Goal: Transaction & Acquisition: Book appointment/travel/reservation

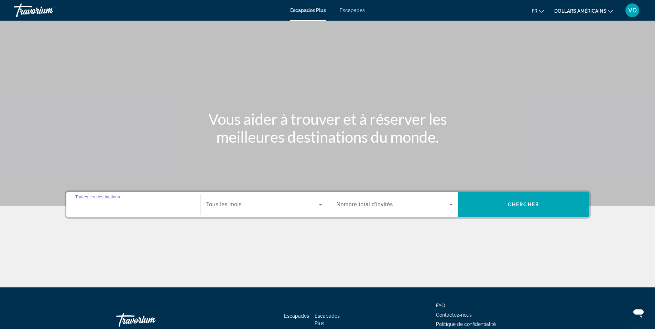
click at [167, 208] on input "Destination Toutes les destinations" at bounding box center [133, 205] width 116 height 8
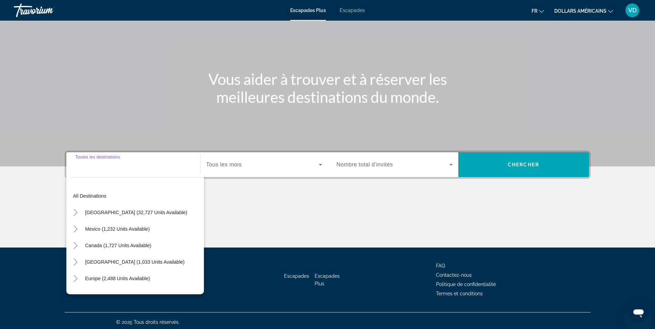
scroll to position [43, 0]
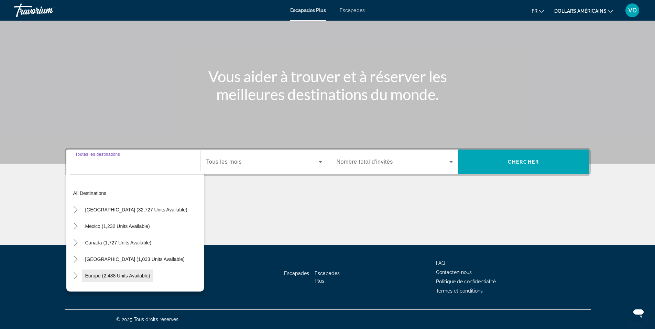
click at [142, 272] on span "Widget de recherche" at bounding box center [118, 276] width 72 height 17
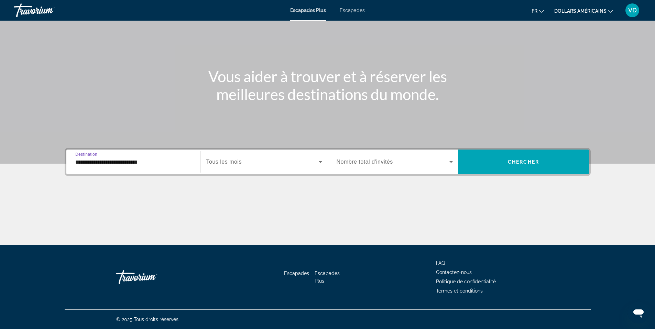
click at [156, 161] on input "**********" at bounding box center [133, 162] width 116 height 8
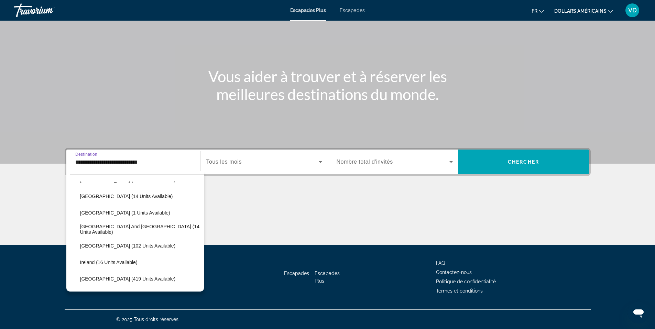
scroll to position [213, 0]
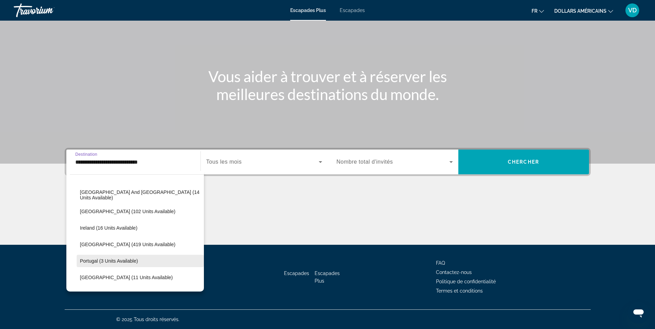
click at [130, 260] on span "Portugal (3 units available)" at bounding box center [109, 261] width 58 height 6
type input "**********"
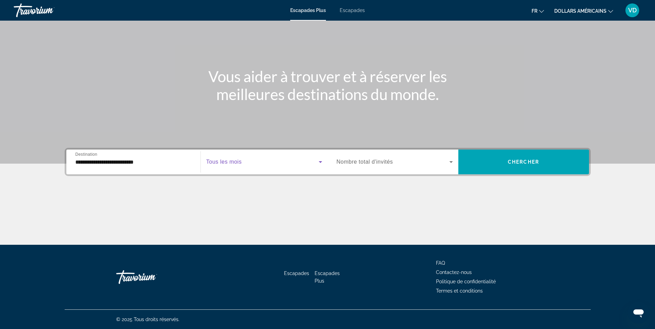
click at [318, 162] on icon "Widget de recherche" at bounding box center [320, 162] width 8 height 8
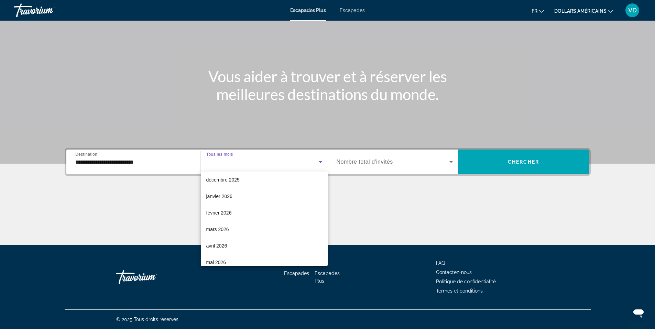
scroll to position [34, 0]
click at [248, 211] on mat-option "décembre 2025" at bounding box center [264, 214] width 127 height 17
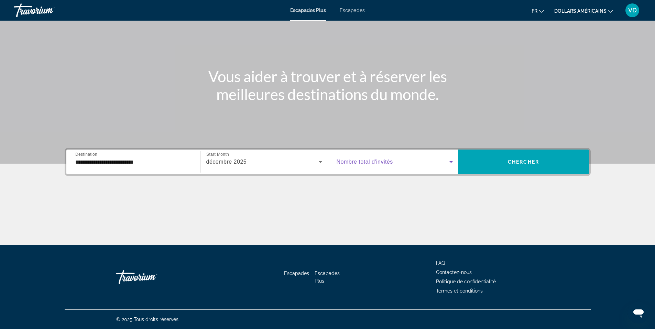
click at [452, 163] on icon "Widget de recherche" at bounding box center [451, 162] width 8 height 8
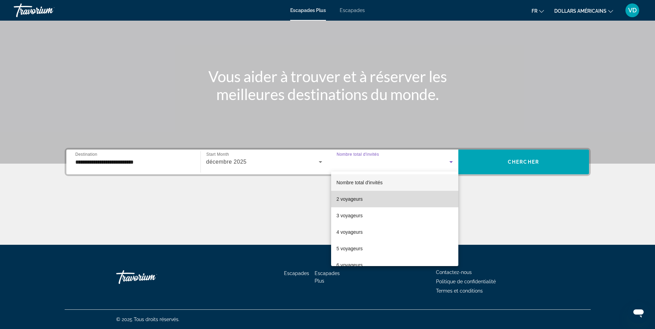
click at [397, 202] on mat-option "2 voyageurs" at bounding box center [394, 199] width 127 height 17
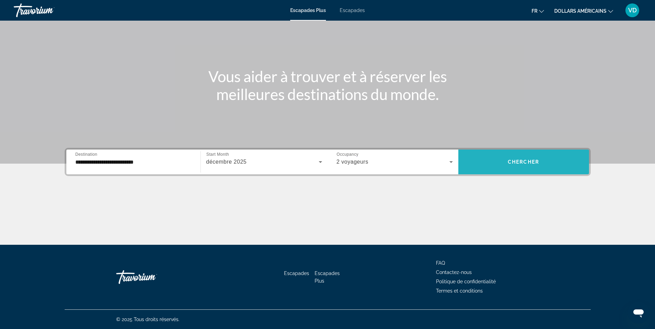
click at [527, 164] on span "Chercher" at bounding box center [523, 162] width 31 height 6
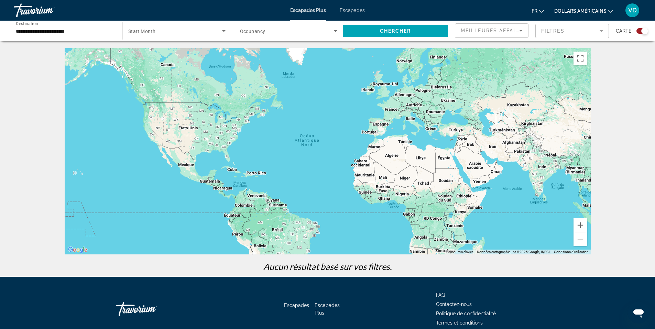
click at [72, 30] on input "**********" at bounding box center [65, 31] width 98 height 8
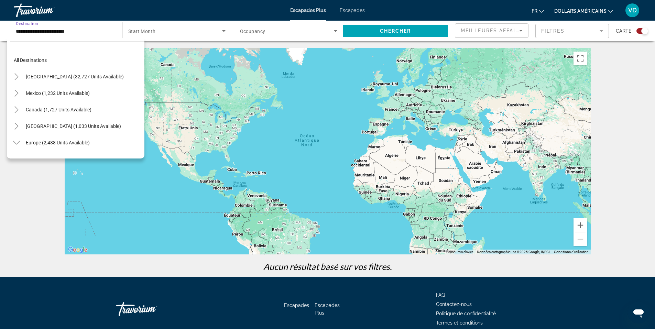
scroll to position [239, 0]
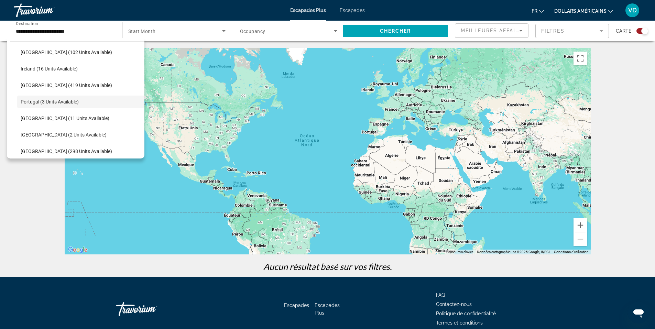
click at [143, 33] on span "Start Month" at bounding box center [142, 32] width 28 height 6
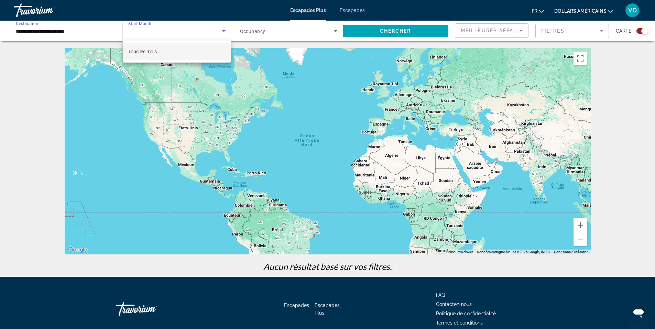
click at [225, 33] on div at bounding box center [327, 164] width 655 height 329
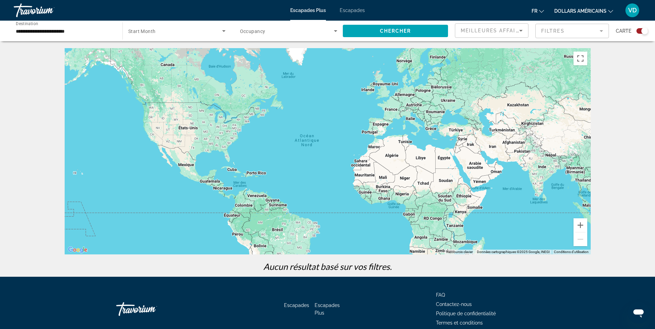
click at [224, 31] on icon "Search widget" at bounding box center [223, 31] width 3 height 2
click at [168, 54] on mat-option "Tous les mois" at bounding box center [177, 51] width 108 height 17
click at [544, 10] on icon "Changer de langue" at bounding box center [541, 11] width 5 height 5
click at [525, 47] on button "Français" at bounding box center [523, 45] width 31 height 9
click at [271, 31] on span "Search widget" at bounding box center [287, 31] width 94 height 8
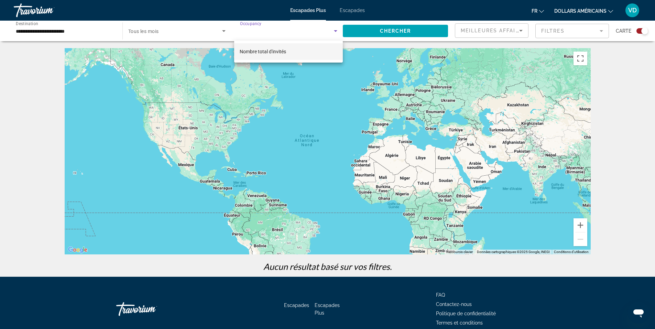
click at [269, 50] on font "Nombre total d'invités" at bounding box center [263, 52] width 46 height 6
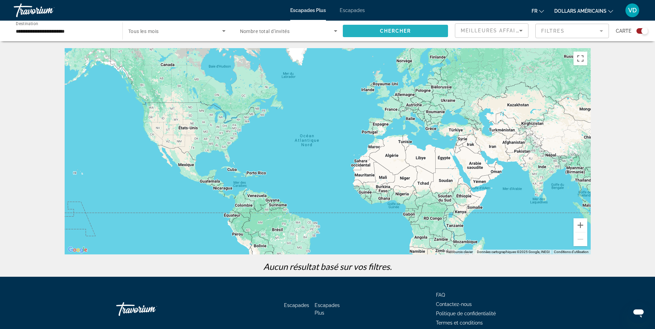
click at [419, 34] on span "Search widget" at bounding box center [395, 31] width 105 height 17
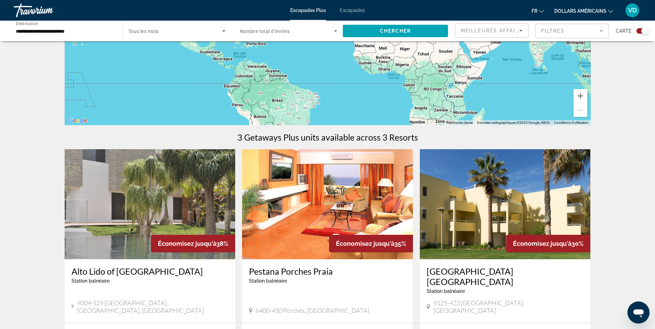
scroll to position [69, 0]
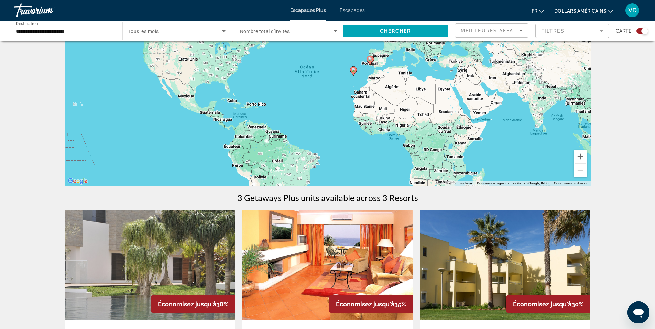
click at [355, 9] on font "Escapades" at bounding box center [352, 11] width 25 height 6
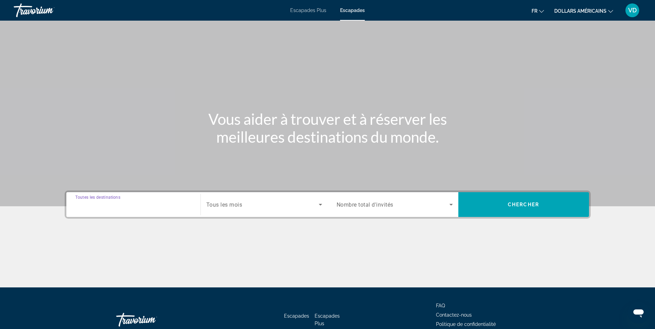
click at [150, 206] on input "Destination Toutes les destinations" at bounding box center [133, 205] width 116 height 8
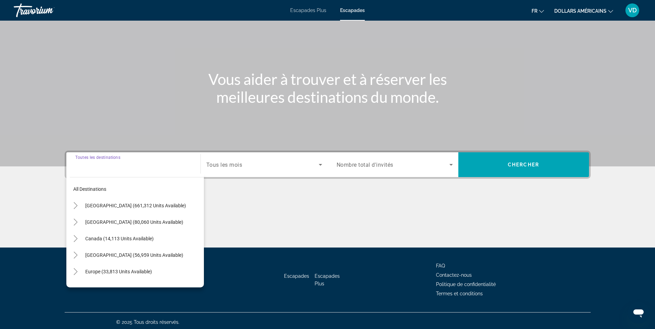
scroll to position [43, 0]
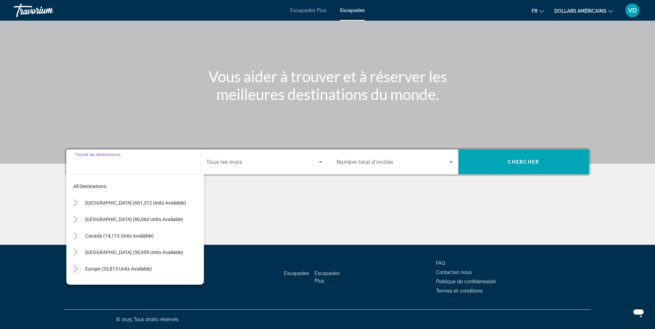
click at [75, 270] on icon "Toggle Europe (33,813 units available)" at bounding box center [75, 269] width 7 height 7
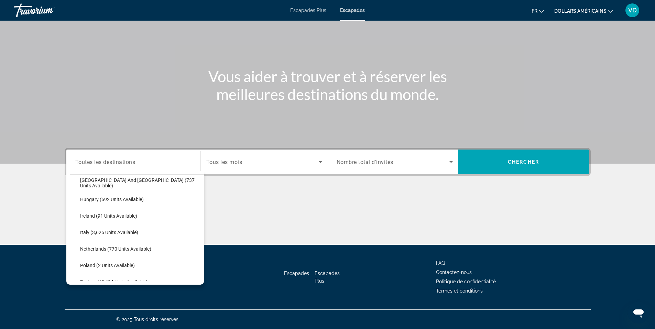
scroll to position [258, 0]
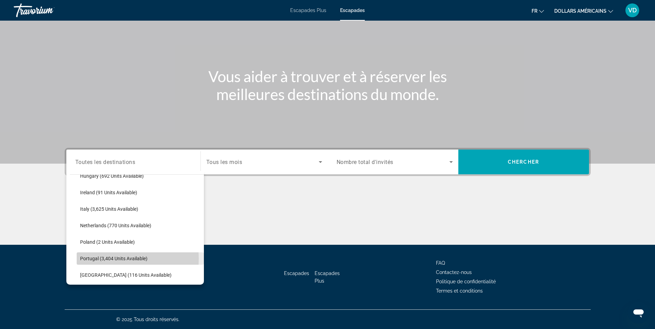
click at [104, 259] on span "Portugal (3,404 units available)" at bounding box center [113, 259] width 67 height 6
type input "**********"
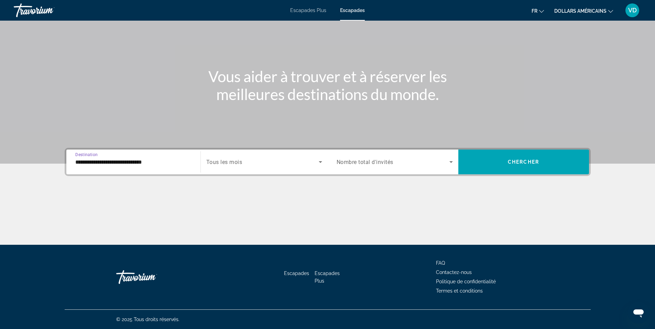
click at [318, 162] on icon "Search widget" at bounding box center [320, 162] width 8 height 8
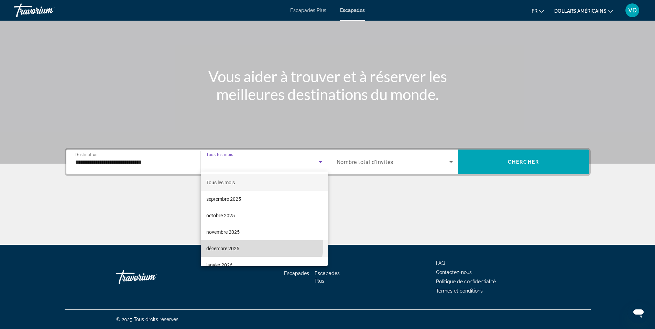
click at [261, 246] on mat-option "décembre 2025" at bounding box center [264, 248] width 127 height 17
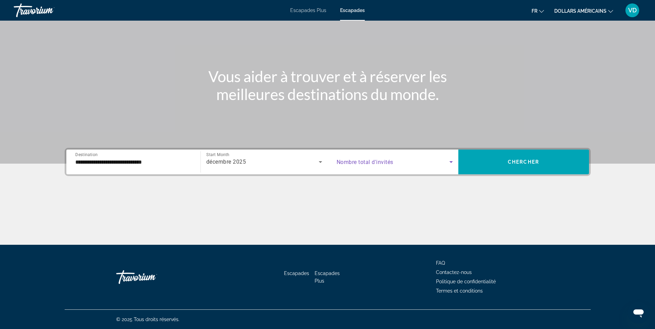
click at [450, 163] on icon "Search widget" at bounding box center [451, 162] width 8 height 8
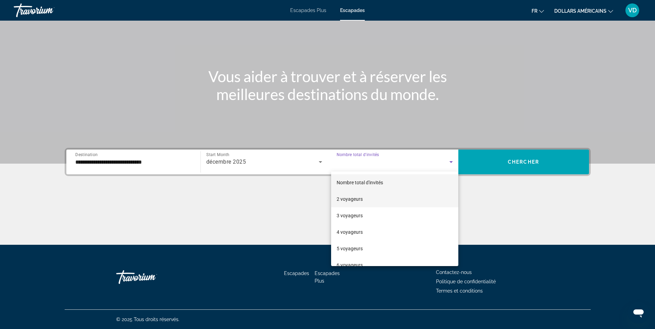
click at [371, 199] on mat-option "2 voyageurs" at bounding box center [394, 199] width 127 height 17
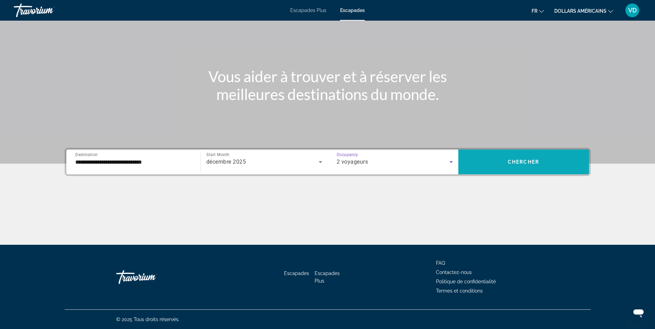
click at [508, 169] on span "Search widget" at bounding box center [524, 162] width 131 height 17
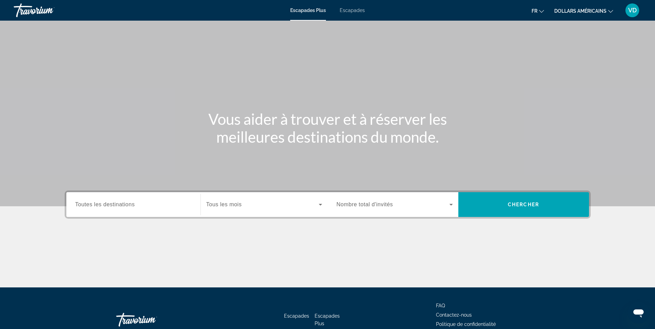
click at [169, 204] on input "Destination Toutes les destinations" at bounding box center [133, 205] width 116 height 8
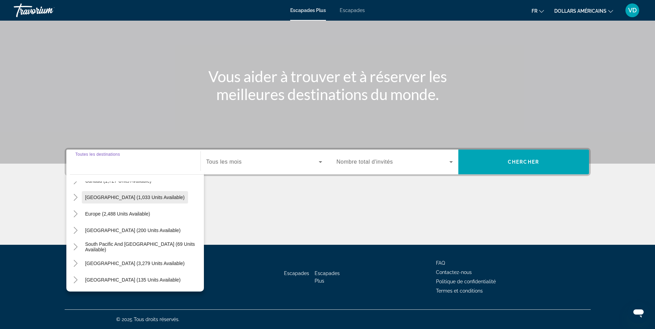
scroll to position [69, 0]
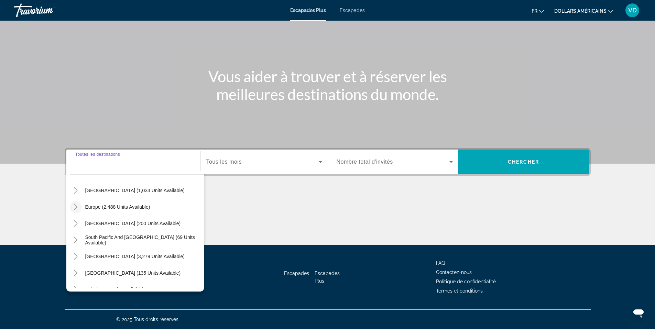
click at [74, 210] on icon "Toggle Europe (2,488 units available)" at bounding box center [75, 207] width 7 height 7
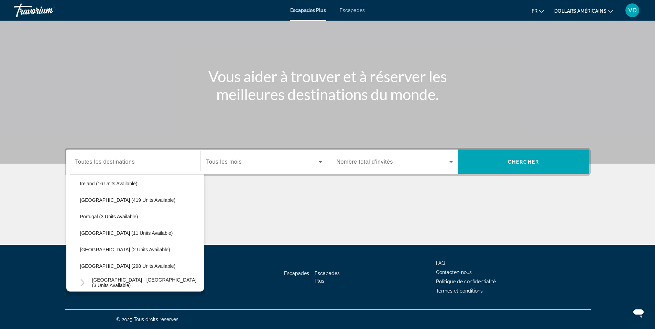
scroll to position [258, 0]
click at [132, 218] on span "Portugal (3 units available)" at bounding box center [109, 216] width 58 height 6
type input "**********"
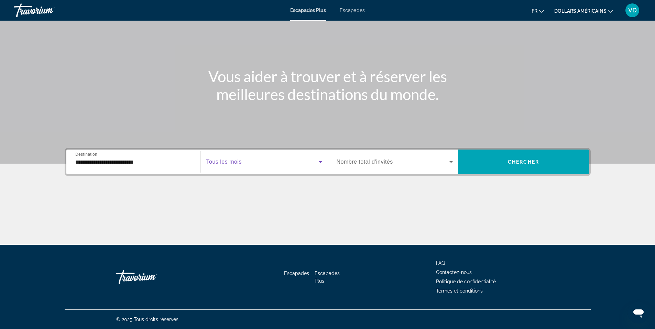
click at [319, 161] on icon "Widget de recherche" at bounding box center [320, 162] width 3 height 2
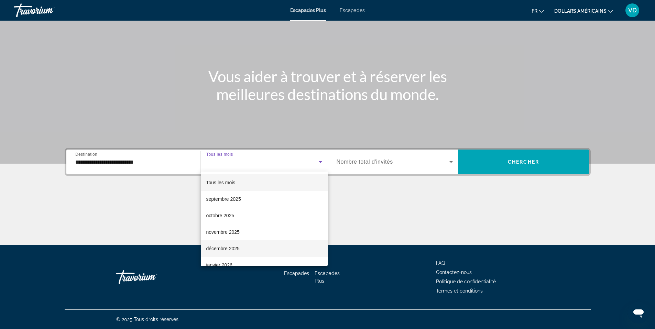
click at [238, 253] on span "décembre 2025" at bounding box center [222, 249] width 33 height 8
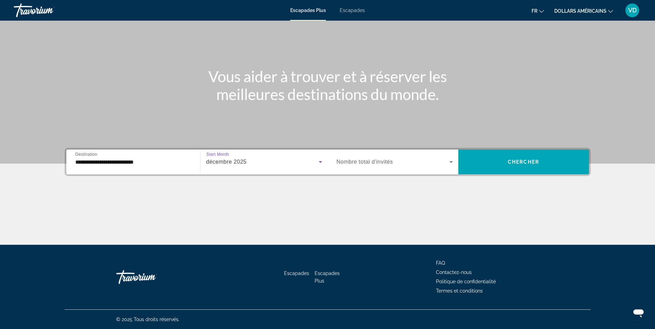
click at [397, 161] on span "Widget de recherche" at bounding box center [393, 162] width 113 height 8
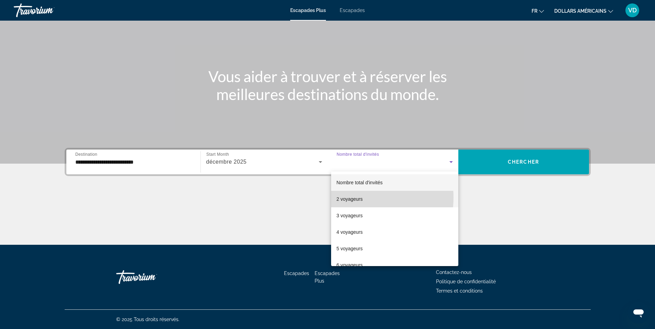
click at [353, 197] on font "2 voyageurs" at bounding box center [350, 199] width 26 height 6
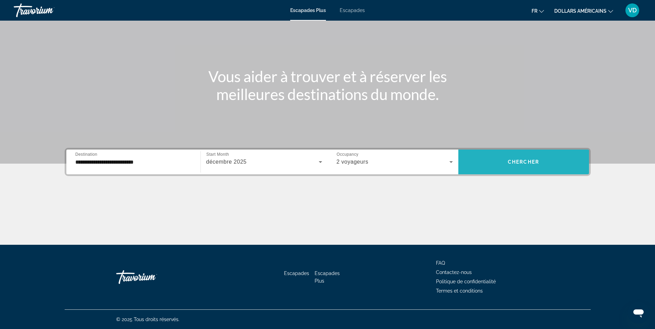
click at [495, 165] on span "Widget de recherche" at bounding box center [524, 162] width 131 height 17
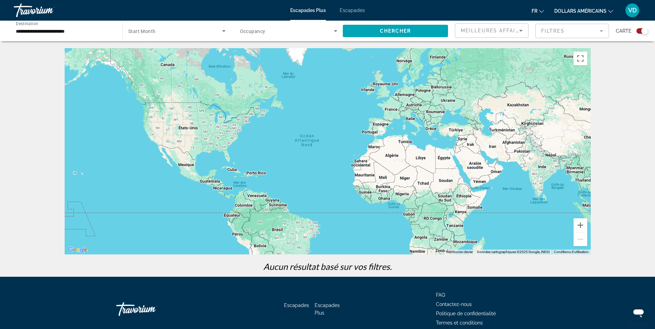
click at [361, 12] on font "Escapades" at bounding box center [352, 11] width 25 height 6
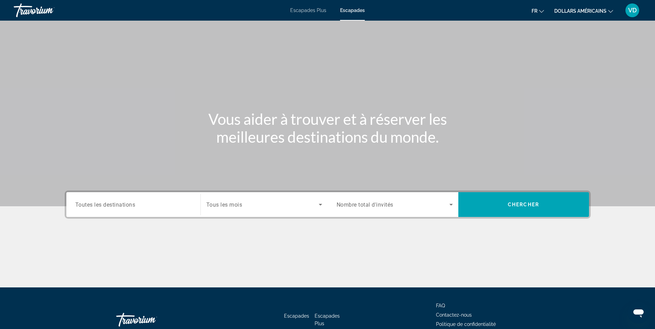
click at [139, 205] on input "Destination Toutes les destinations" at bounding box center [133, 205] width 116 height 8
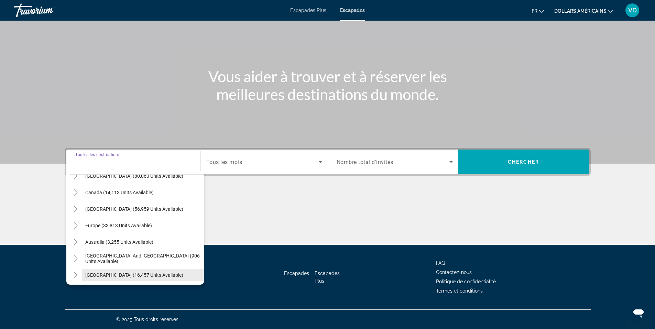
scroll to position [43, 0]
click at [74, 228] on icon "Toggle Europe (33,813 units available)" at bounding box center [75, 226] width 7 height 7
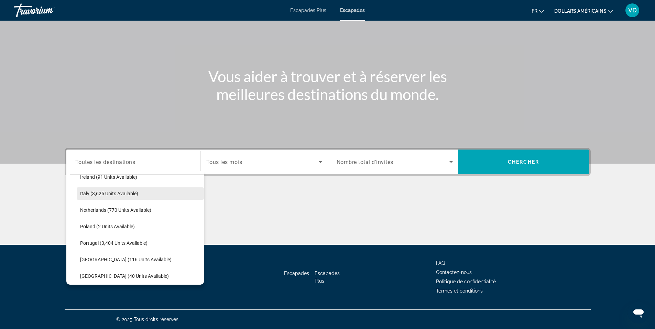
scroll to position [292, 0]
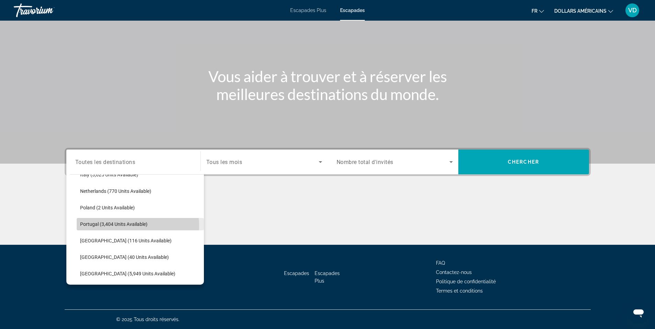
click at [128, 226] on span "Portugal (3,404 units available)" at bounding box center [113, 225] width 67 height 6
type input "**********"
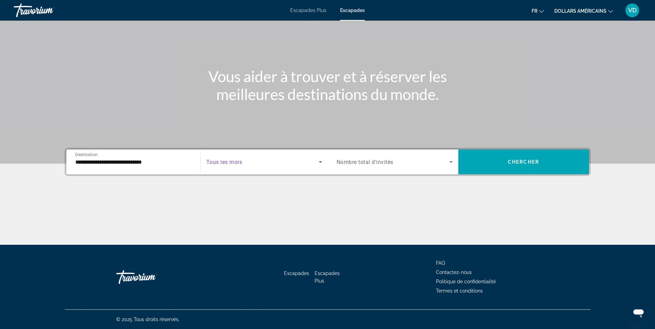
click at [320, 161] on icon "Search widget" at bounding box center [320, 162] width 8 height 8
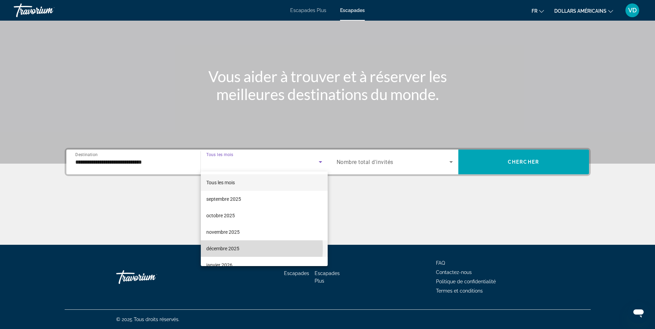
click at [233, 248] on font "décembre 2025" at bounding box center [222, 249] width 33 height 6
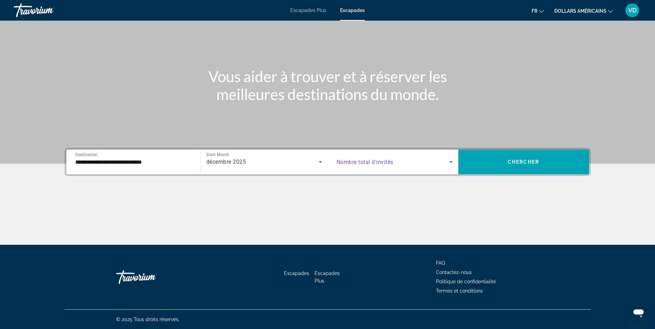
click at [453, 163] on icon "Search widget" at bounding box center [451, 162] width 8 height 8
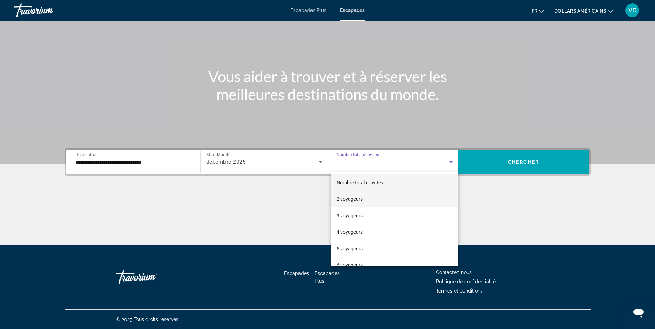
click at [368, 200] on mat-option "2 voyageurs" at bounding box center [394, 199] width 127 height 17
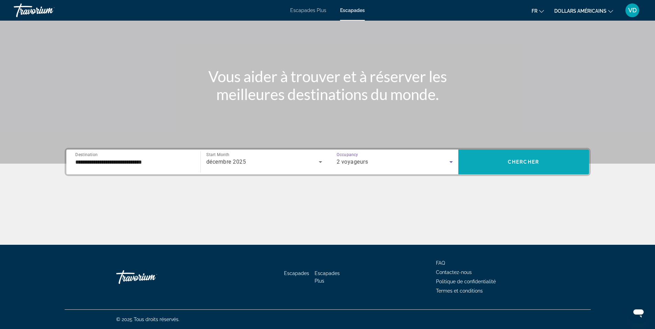
click at [525, 162] on span "Chercher" at bounding box center [523, 162] width 31 height 6
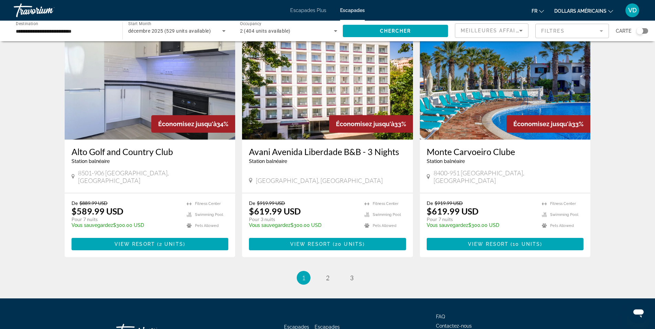
scroll to position [784, 0]
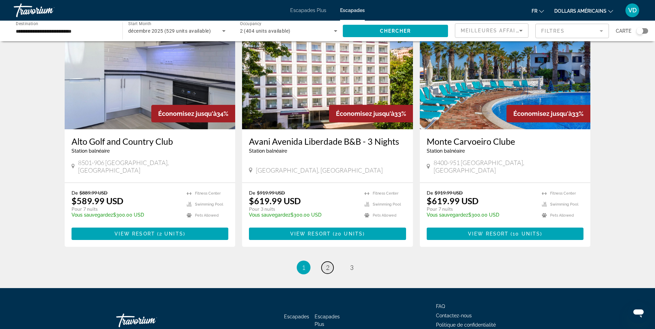
click at [327, 264] on span "2" at bounding box center [327, 268] width 3 height 8
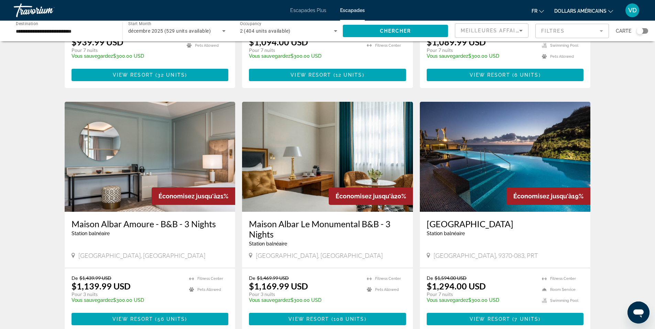
scroll to position [794, 0]
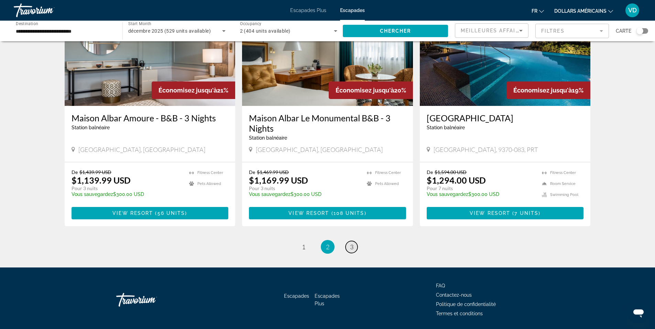
click at [352, 243] on span "3" at bounding box center [351, 247] width 3 height 8
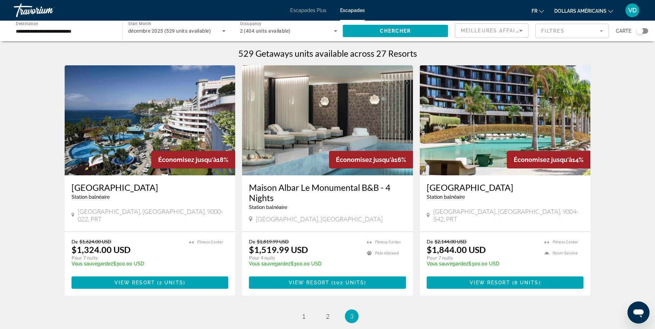
scroll to position [92, 0]
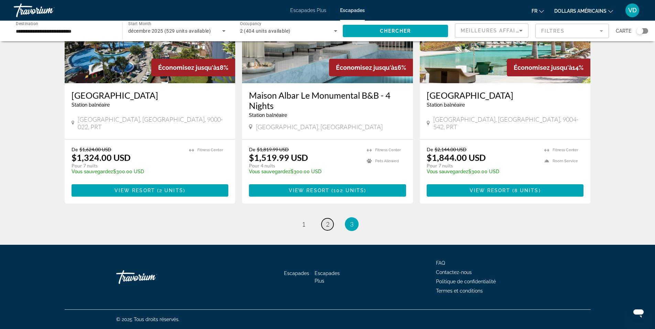
click at [327, 225] on span "2" at bounding box center [327, 225] width 3 height 8
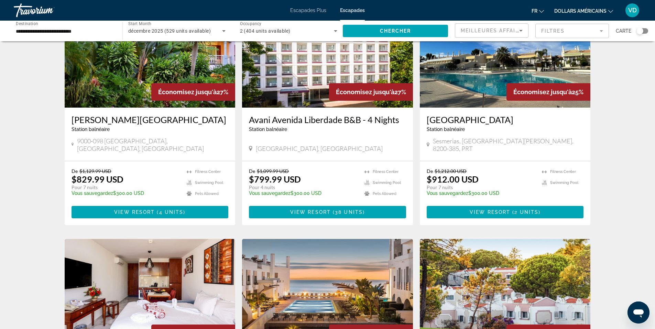
scroll to position [275, 0]
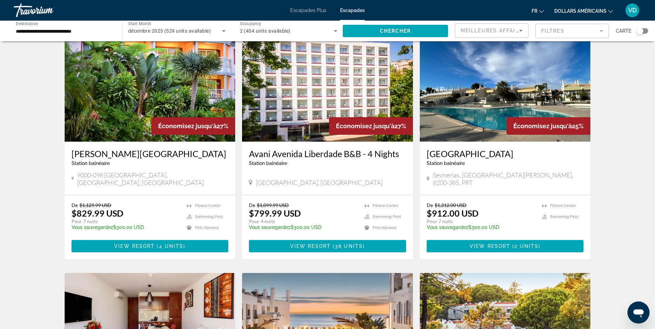
click at [464, 112] on img "Contenu principal" at bounding box center [505, 87] width 171 height 110
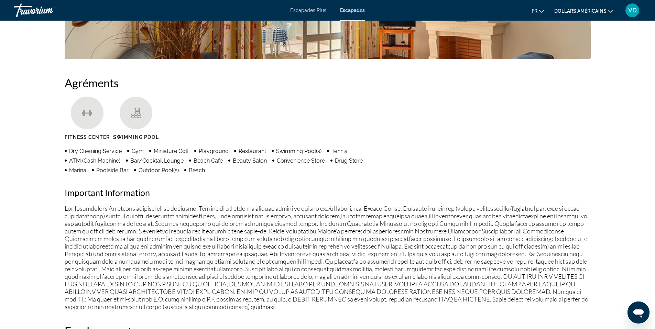
scroll to position [516, 0]
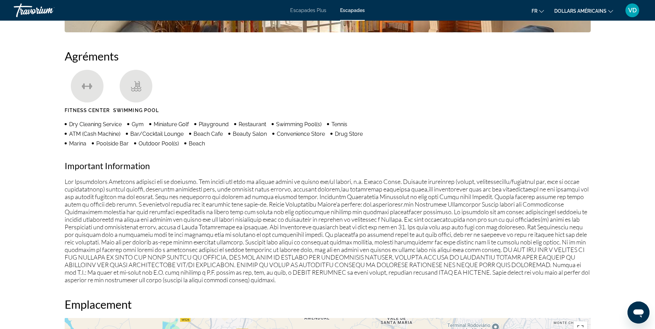
click at [534, 10] on font "fr" at bounding box center [535, 11] width 6 height 6
click at [527, 35] on button "Español" at bounding box center [523, 36] width 31 height 9
click at [539, 11] on icon "Changer de langue" at bounding box center [541, 11] width 5 height 5
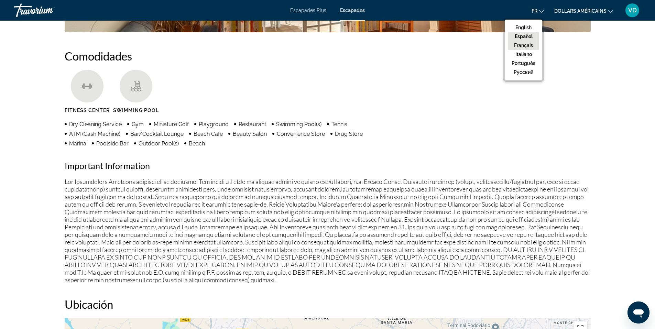
click at [531, 43] on button "Français" at bounding box center [523, 45] width 31 height 9
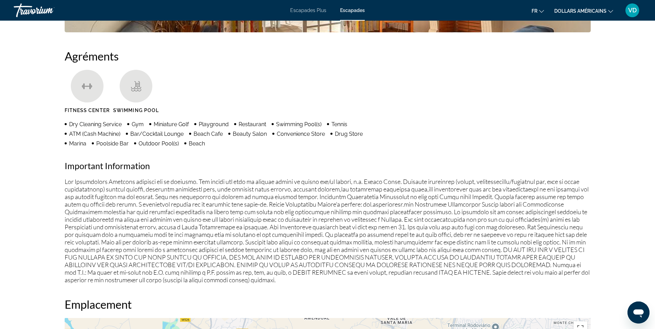
click at [538, 13] on button "fr English Español Français Italiano Português русский" at bounding box center [538, 11] width 12 height 10
click at [525, 29] on button "English" at bounding box center [523, 27] width 31 height 9
click at [540, 12] on icon "Changer de langue" at bounding box center [541, 11] width 5 height 5
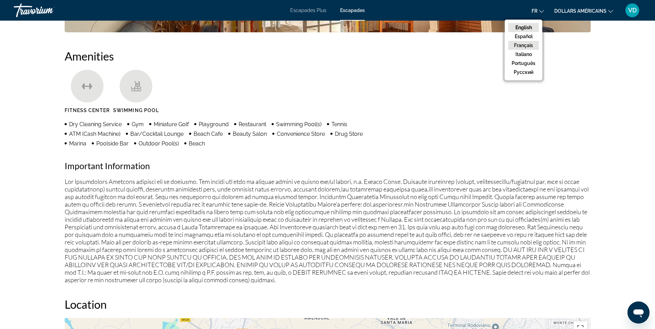
click at [523, 44] on button "Français" at bounding box center [523, 45] width 31 height 9
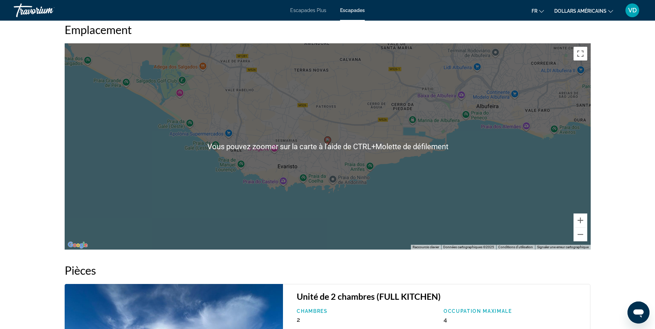
scroll to position [791, 0]
click at [580, 233] on button "Zoom arrière" at bounding box center [581, 234] width 14 height 14
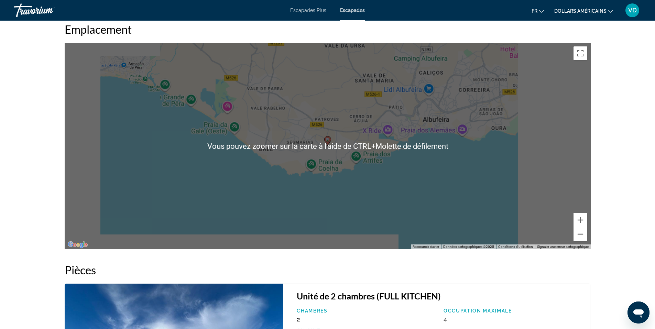
click at [580, 233] on button "Zoom arrière" at bounding box center [581, 234] width 14 height 14
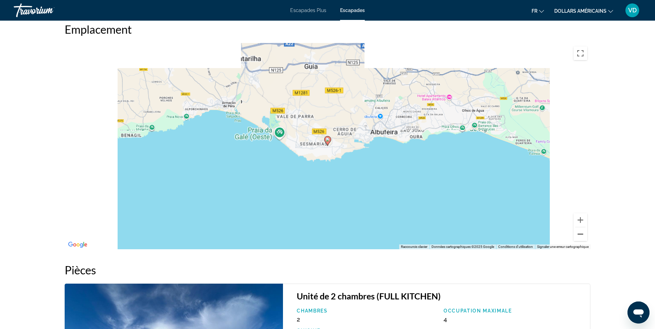
click at [580, 233] on button "Zoom arrière" at bounding box center [581, 234] width 14 height 14
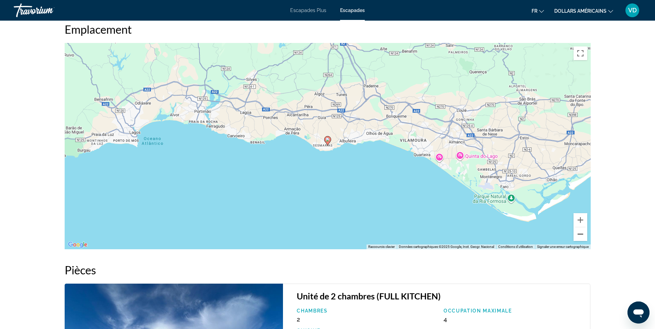
click at [580, 232] on button "Zoom arrière" at bounding box center [581, 234] width 14 height 14
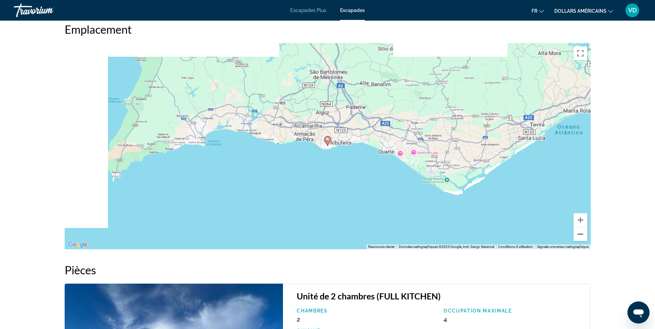
click at [580, 232] on button "Zoom arrière" at bounding box center [581, 234] width 14 height 14
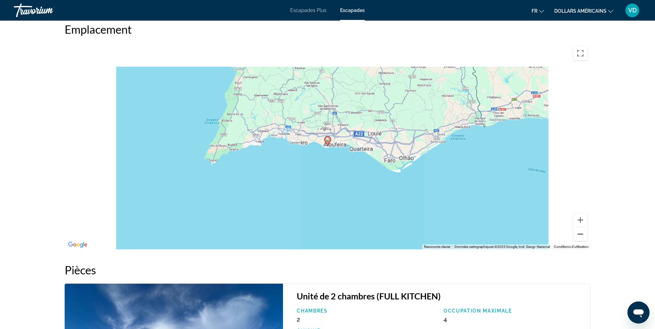
click at [580, 232] on button "Zoom arrière" at bounding box center [581, 234] width 14 height 14
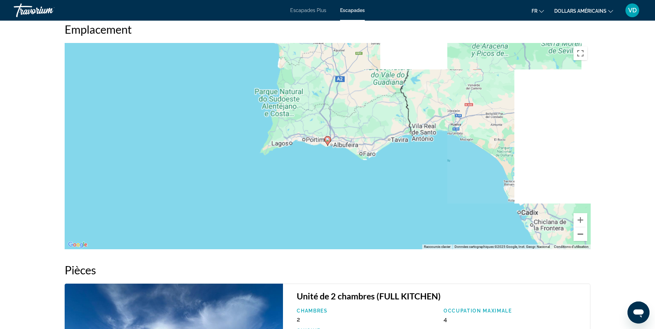
click at [580, 232] on button "Zoom arrière" at bounding box center [581, 234] width 14 height 14
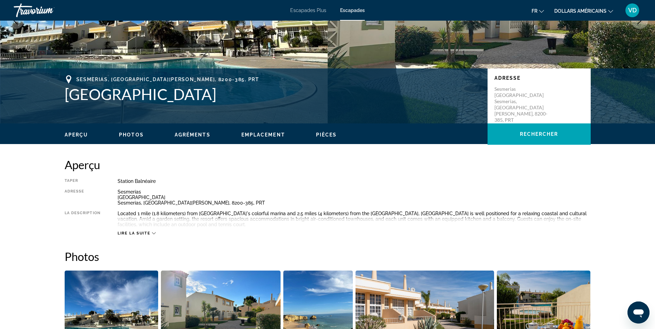
scroll to position [103, 0]
click at [318, 134] on span "Pièces" at bounding box center [326, 135] width 21 height 6
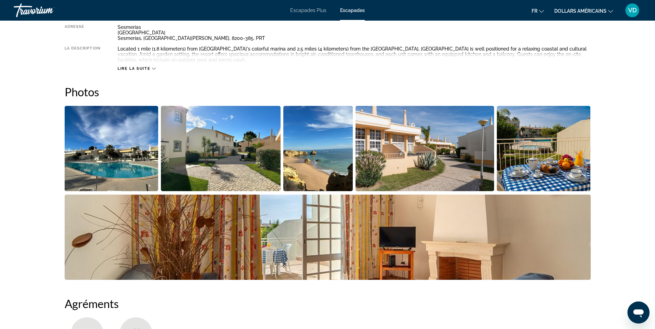
scroll to position [153, 0]
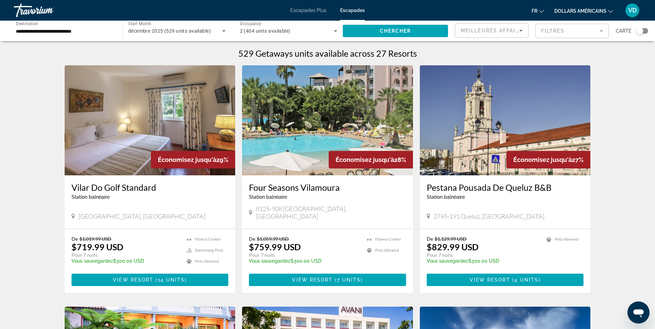
click at [631, 14] on div "VD" at bounding box center [633, 10] width 14 height 14
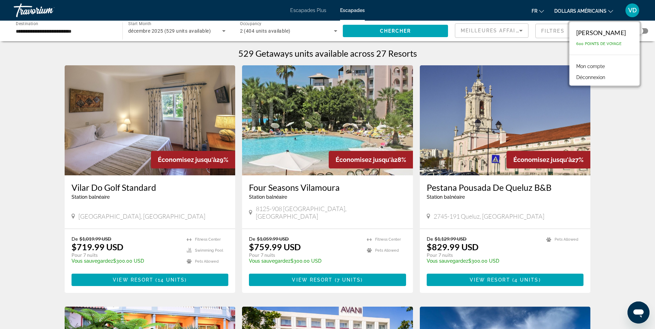
click at [598, 68] on font "Mon compte" at bounding box center [591, 67] width 29 height 6
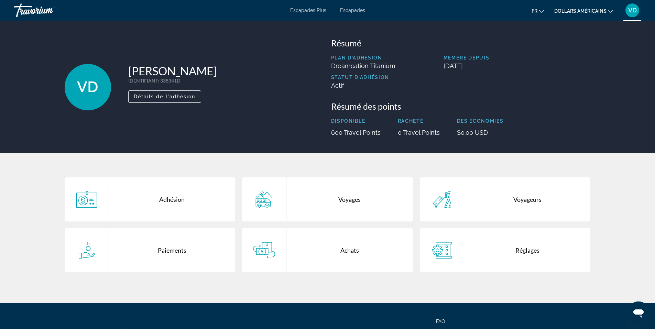
click at [353, 203] on div "Voyages" at bounding box center [350, 200] width 127 height 44
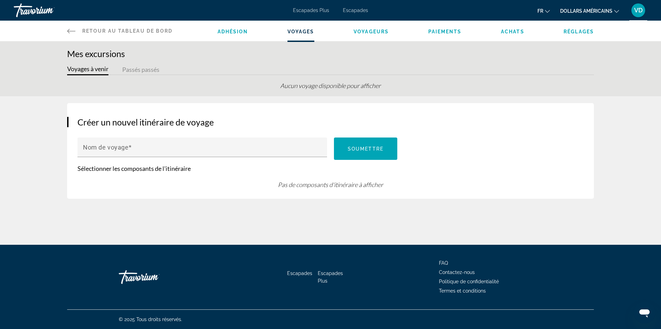
click at [365, 35] on div "Adhésion Voyages Voyageurs Paiements Achats Réglages" at bounding box center [405, 31] width 376 height 21
click at [366, 32] on span "Voyageurs" at bounding box center [370, 32] width 35 height 6
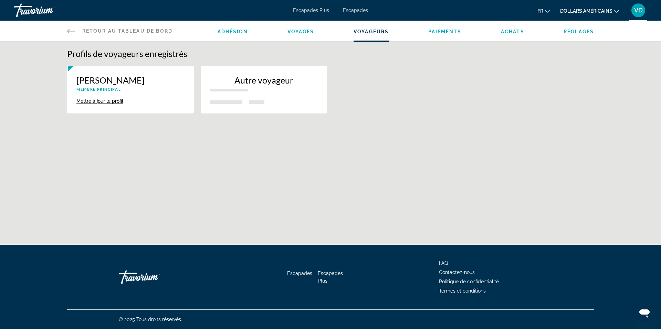
click at [138, 32] on span "Retour au tableau de bord" at bounding box center [127, 31] width 90 height 6
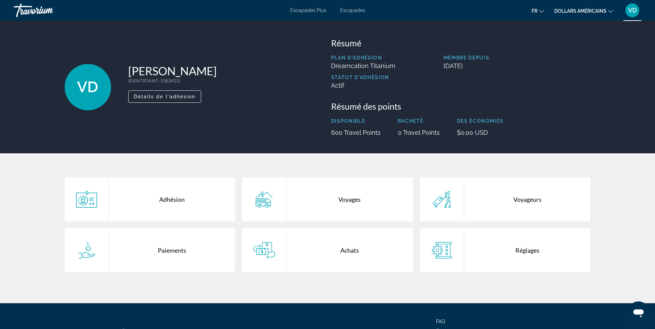
click at [95, 96] on div "VD" at bounding box center [88, 87] width 46 height 46
click at [163, 253] on div "Paiements" at bounding box center [172, 250] width 127 height 44
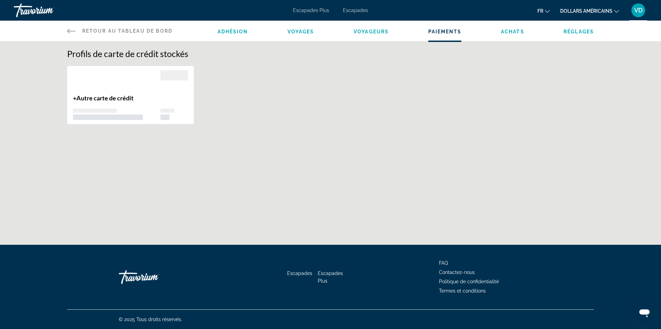
click at [135, 30] on span "Retour au tableau de bord" at bounding box center [127, 31] width 90 height 6
